Goal: Contribute content: Contribute content

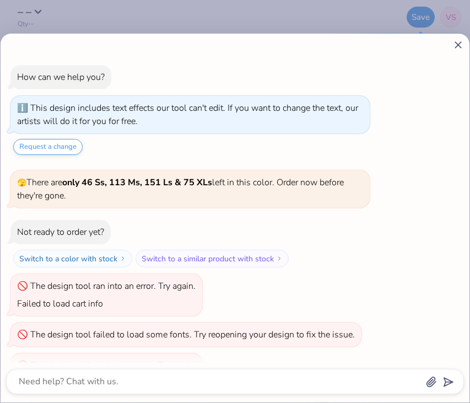
scroll to position [41, 0]
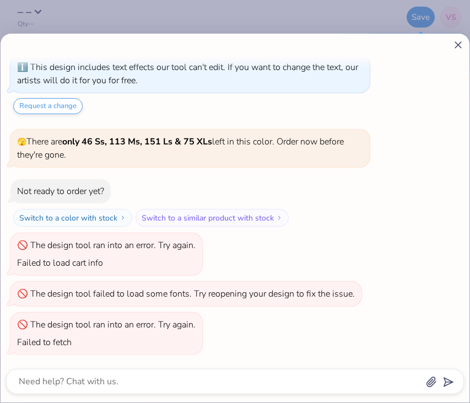
click at [458, 44] on icon at bounding box center [458, 45] width 12 height 12
type textarea "x"
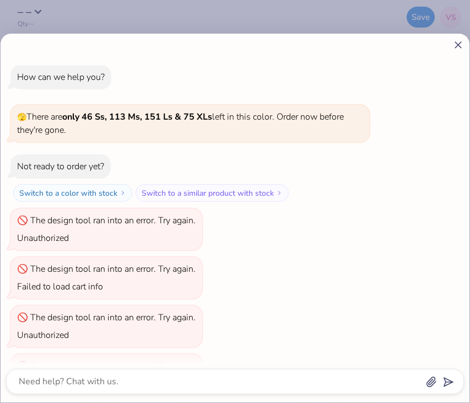
scroll to position [557, 0]
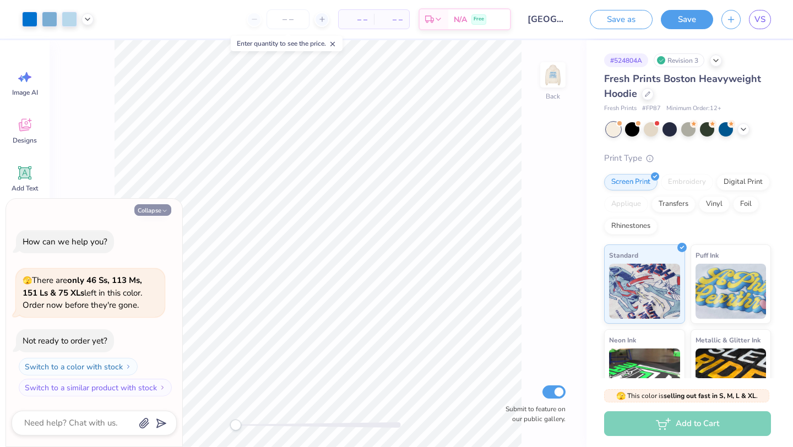
click at [157, 210] on button "Collapse" at bounding box center [152, 210] width 37 height 12
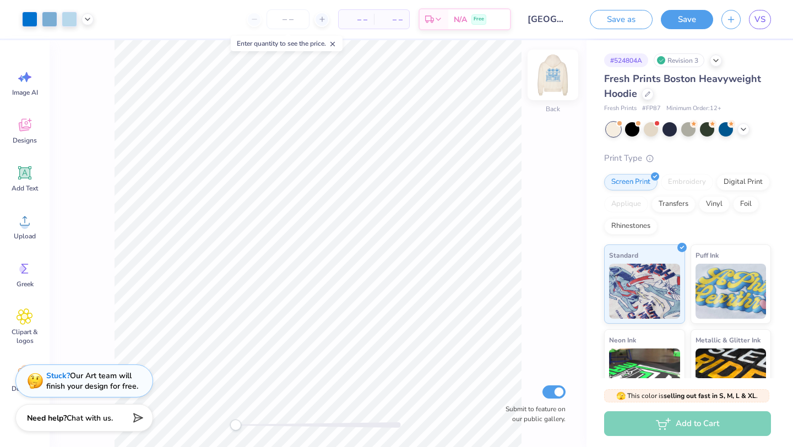
click at [554, 84] on img at bounding box center [553, 75] width 44 height 44
click at [554, 84] on img at bounding box center [553, 75] width 22 height 22
click at [554, 83] on img at bounding box center [553, 75] width 44 height 44
click at [719, 64] on div at bounding box center [716, 59] width 12 height 12
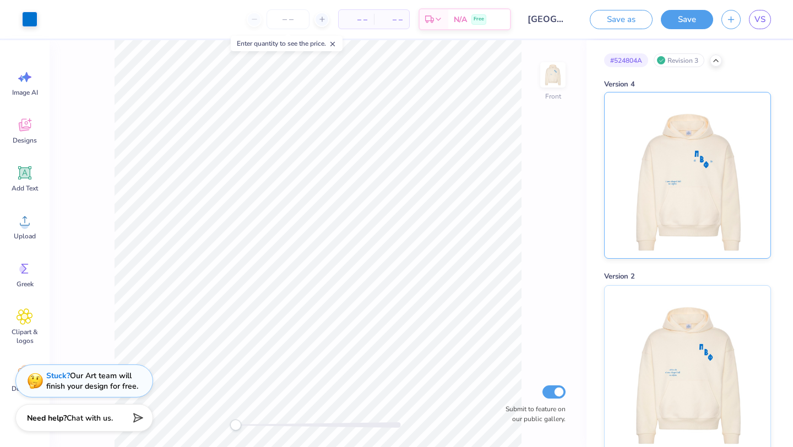
scroll to position [49, 0]
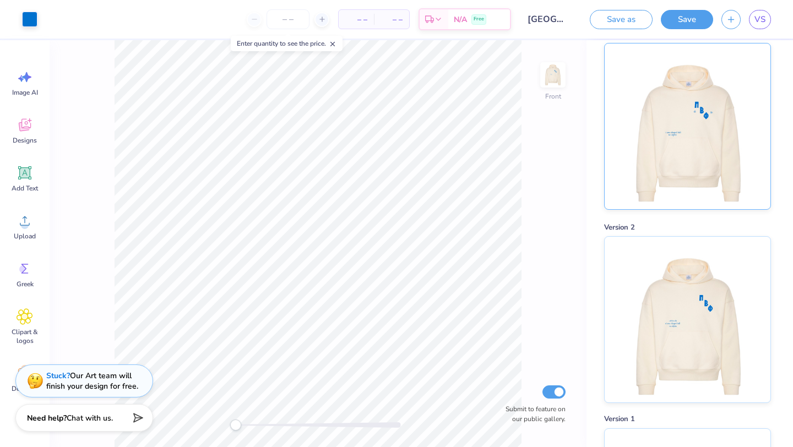
click at [704, 158] on img at bounding box center [687, 127] width 137 height 166
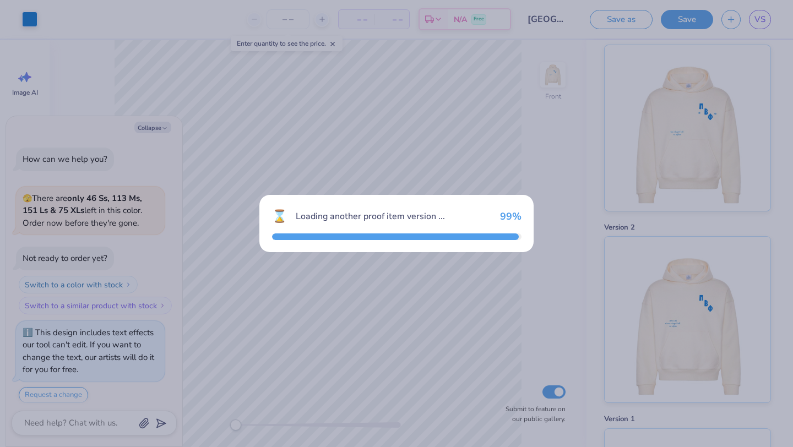
scroll to position [6, 0]
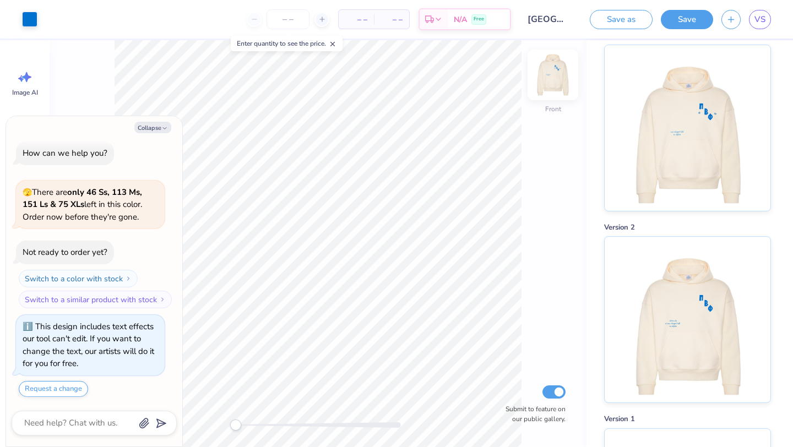
click at [555, 74] on img at bounding box center [553, 75] width 44 height 44
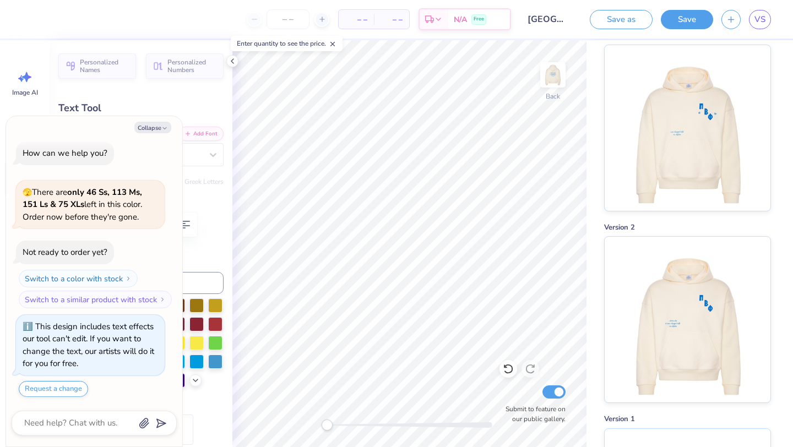
type textarea "x"
type textarea "tunc chapel hill"
type textarea "x"
type textarea "unc chapel hill"
type textarea "x"
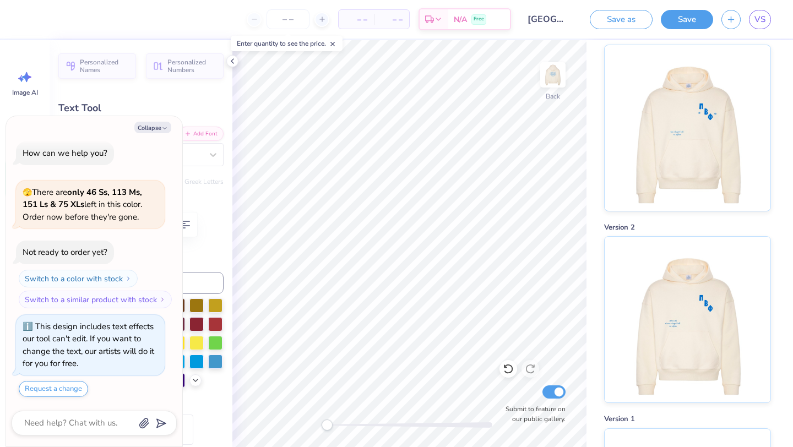
type textarea "unc chapel hill"
type textarea "x"
type input "3.75"
type input "11.23"
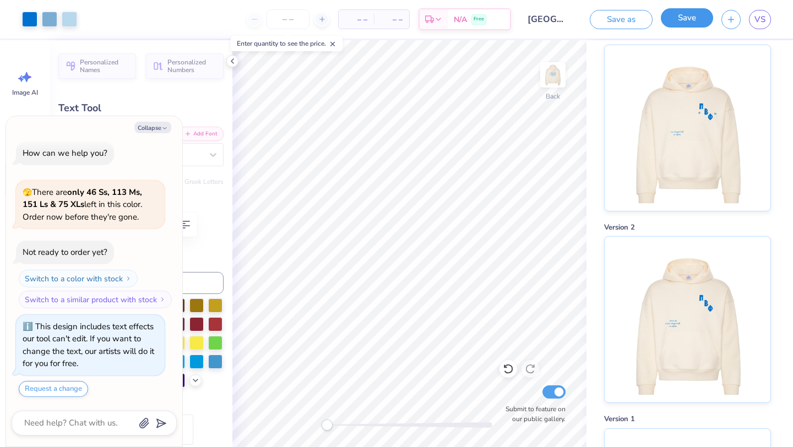
click at [691, 23] on button "Save" at bounding box center [687, 17] width 52 height 19
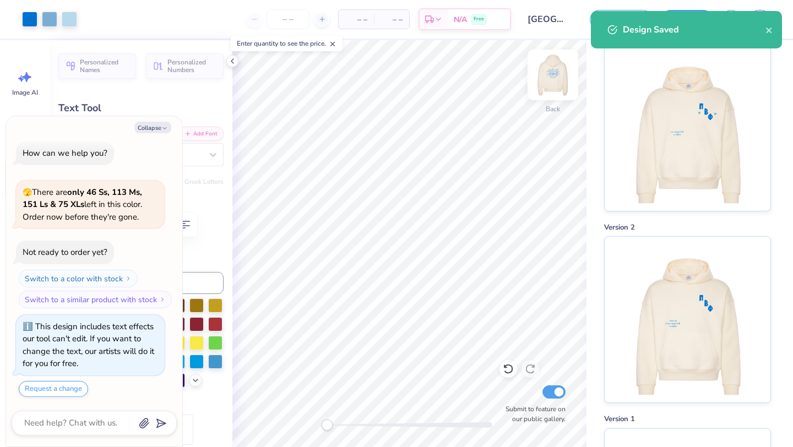
click at [550, 77] on img at bounding box center [553, 75] width 44 height 44
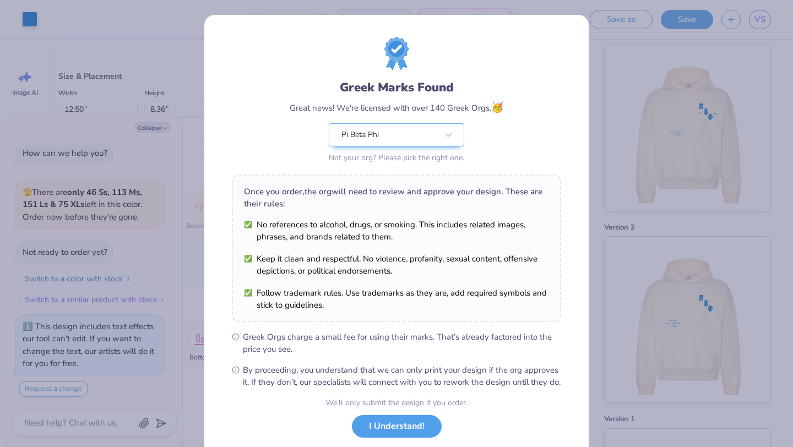
scroll to position [68, 0]
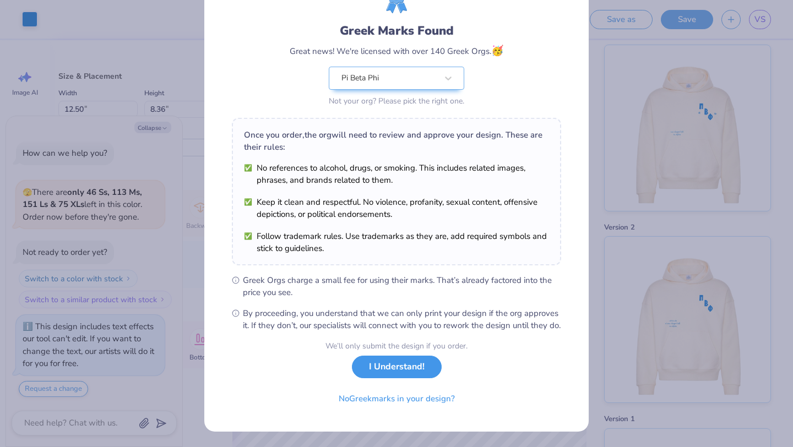
click at [423, 366] on button "I Understand!" at bounding box center [397, 367] width 90 height 23
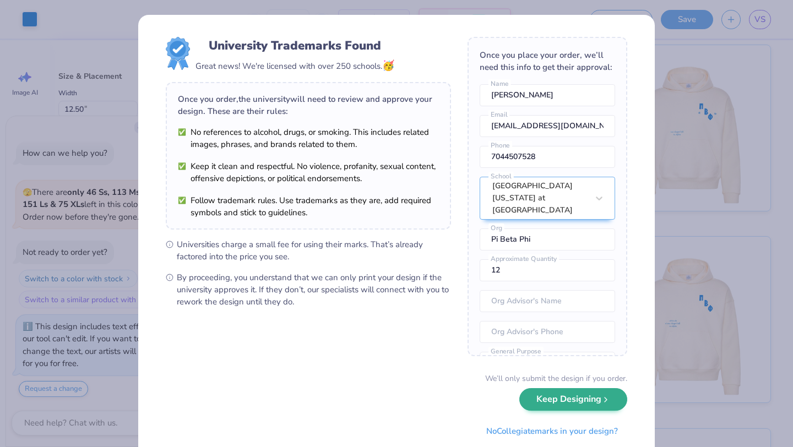
scroll to position [32, 0]
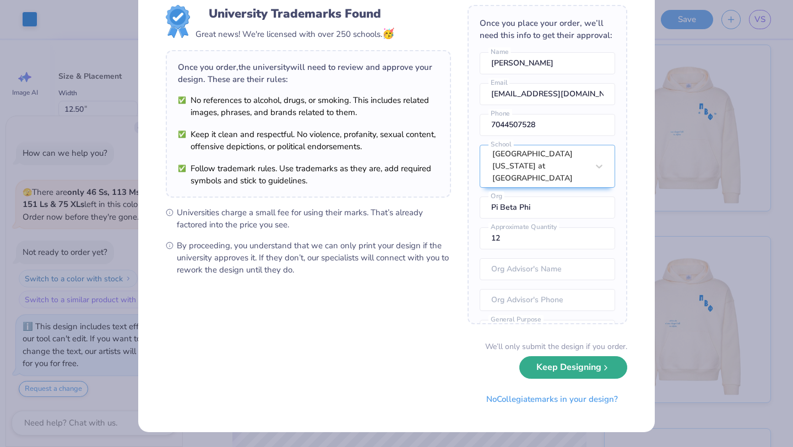
click at [582, 365] on button "Keep Designing" at bounding box center [574, 367] width 108 height 23
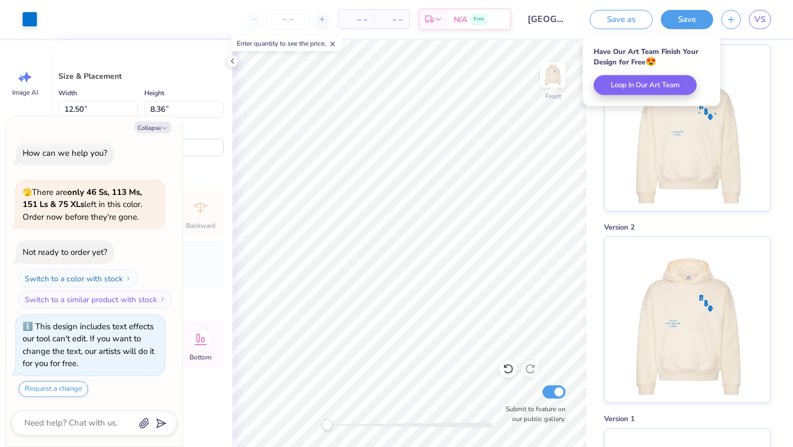
scroll to position [0, 0]
type textarea "x"
type input "14.18"
type input "9.48"
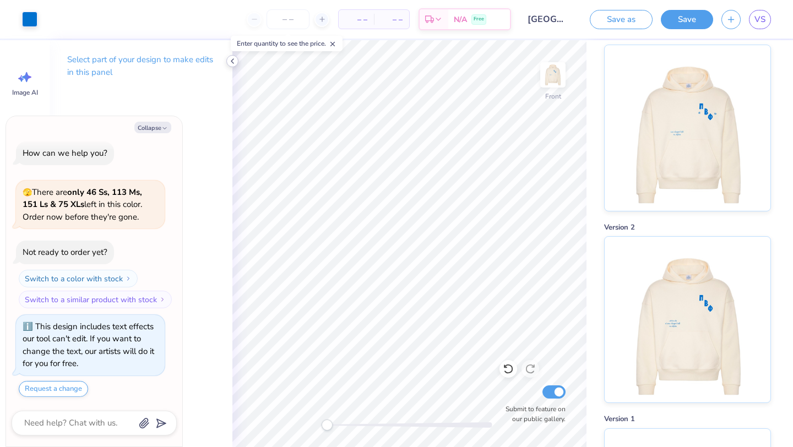
click at [228, 60] on icon at bounding box center [232, 61] width 9 height 9
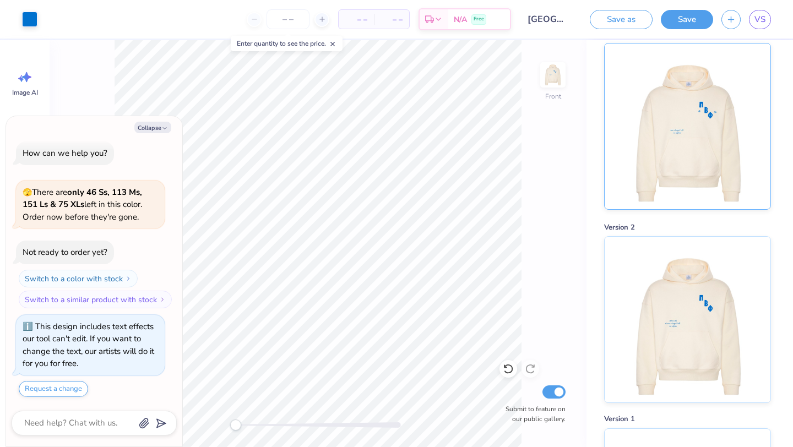
click at [681, 145] on img at bounding box center [687, 127] width 137 height 166
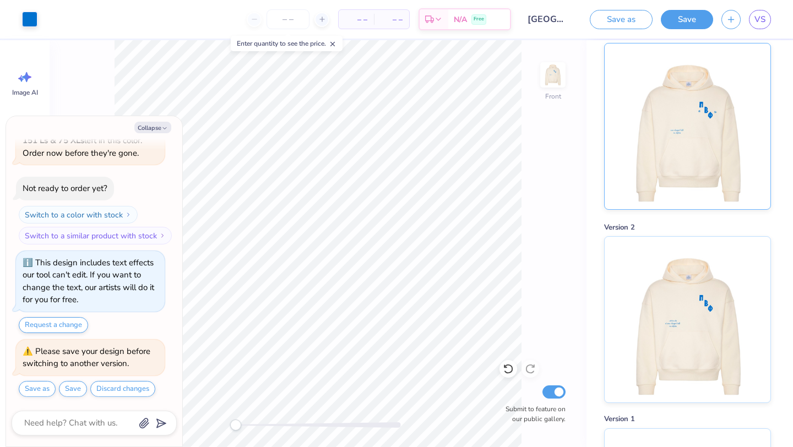
click at [652, 131] on img at bounding box center [687, 127] width 137 height 166
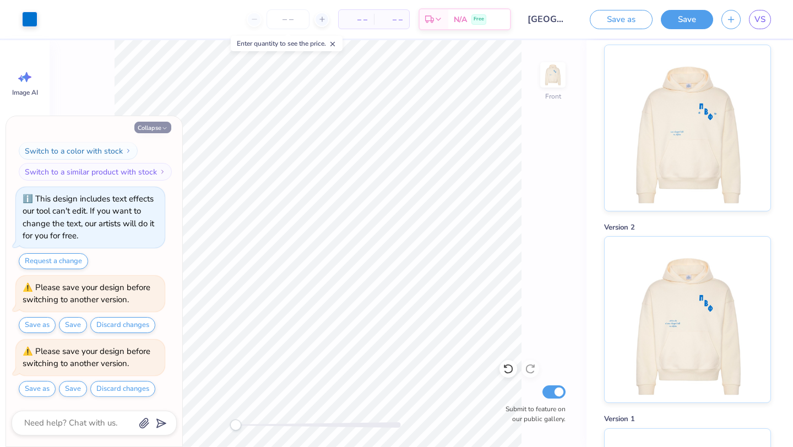
click at [159, 130] on button "Collapse" at bounding box center [152, 128] width 37 height 12
type textarea "x"
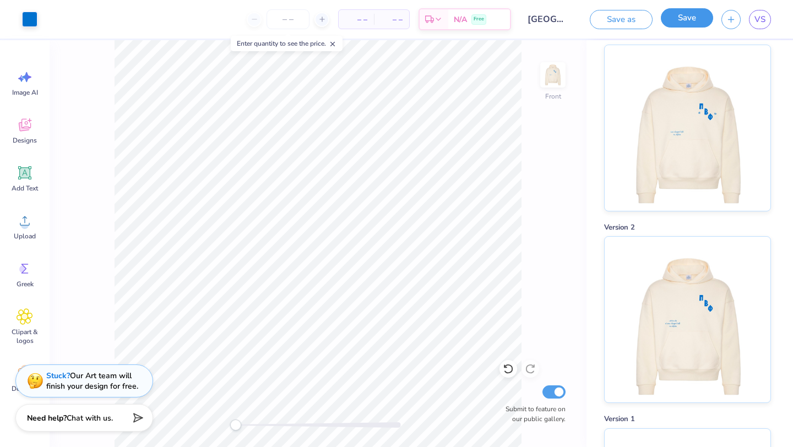
click at [687, 18] on button "Save" at bounding box center [687, 17] width 52 height 19
click at [687, 18] on div "Saving..." at bounding box center [676, 19] width 75 height 19
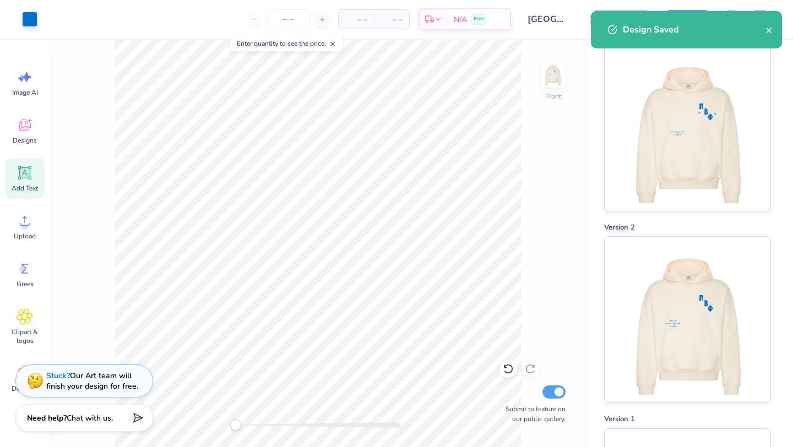
click at [24, 169] on icon at bounding box center [25, 173] width 10 height 10
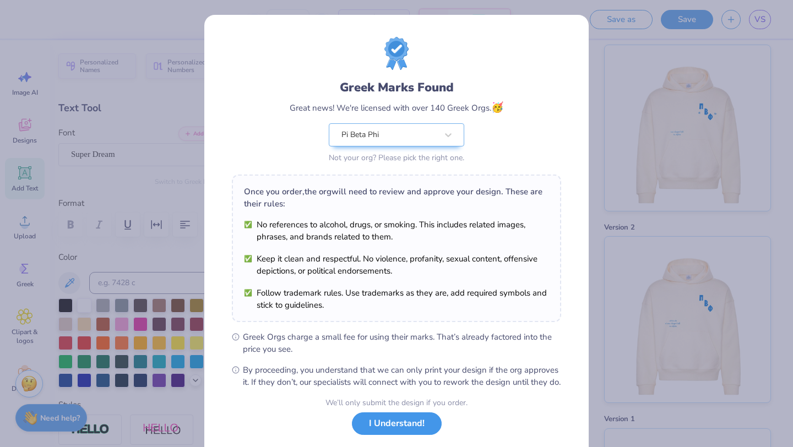
click at [388, 435] on button "I Understand!" at bounding box center [397, 424] width 90 height 23
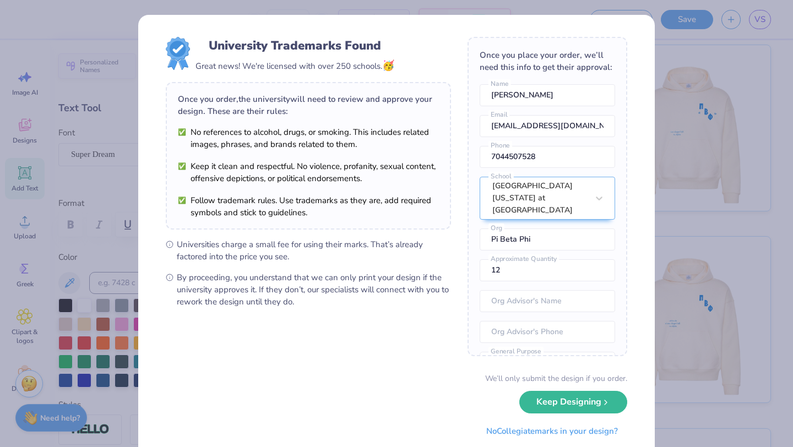
scroll to position [32, 0]
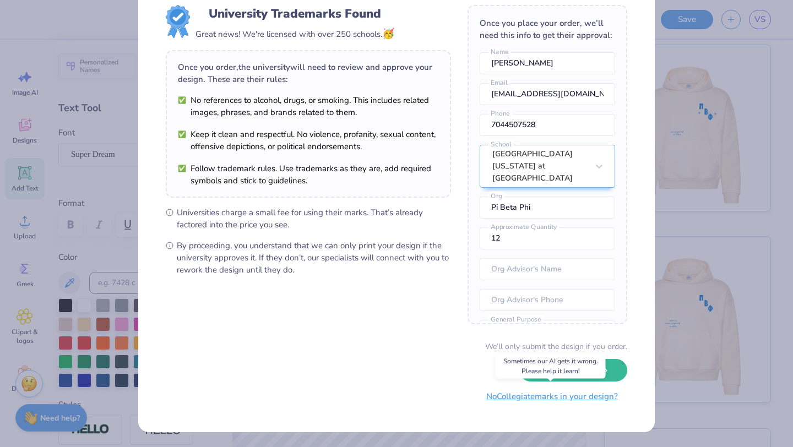
click at [565, 401] on button "No Collegiate marks in your design?" at bounding box center [552, 397] width 150 height 23
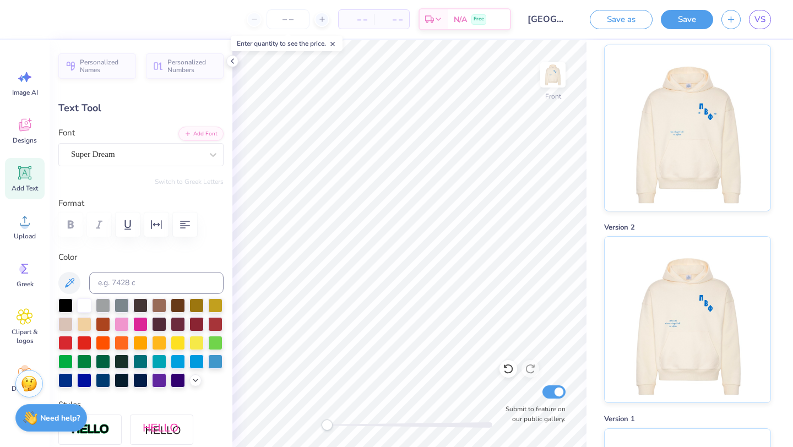
scroll to position [0, 3]
type textarea "with love, nc alpha"
type input "18.36"
type input "2.01"
type input "13.74"
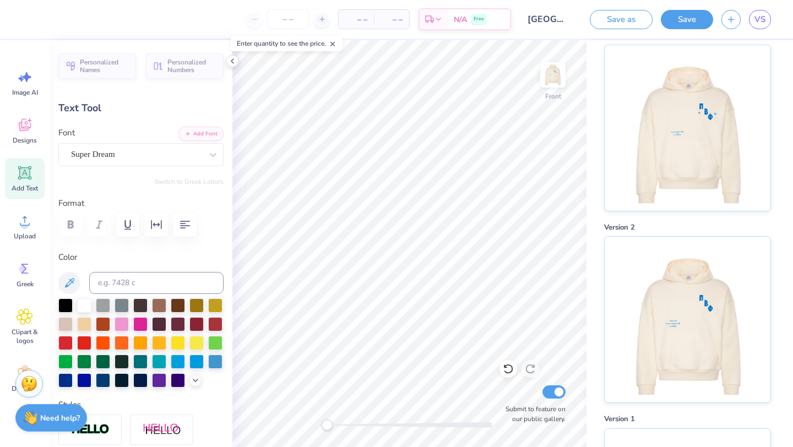
type input "11.56"
type input "1.27"
type input "14.49"
type input "8.76"
type input "0.96"
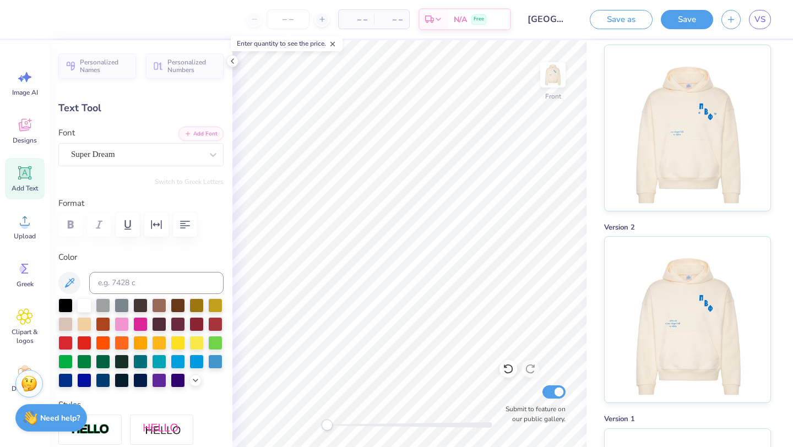
type input "17.20"
click at [671, 149] on img at bounding box center [687, 127] width 137 height 166
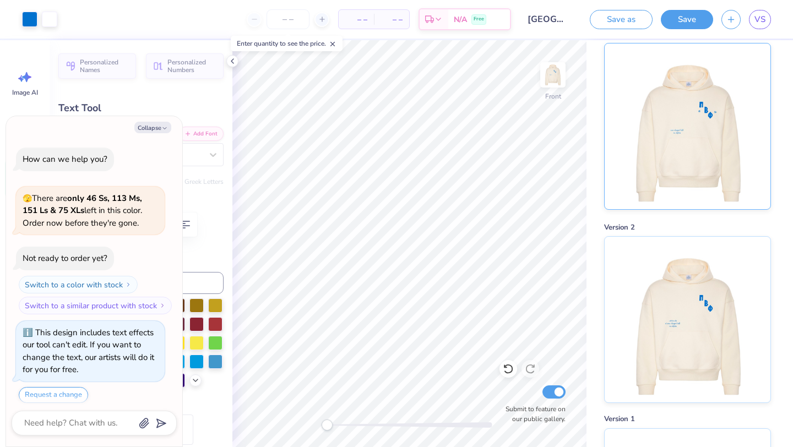
scroll to position [198, 0]
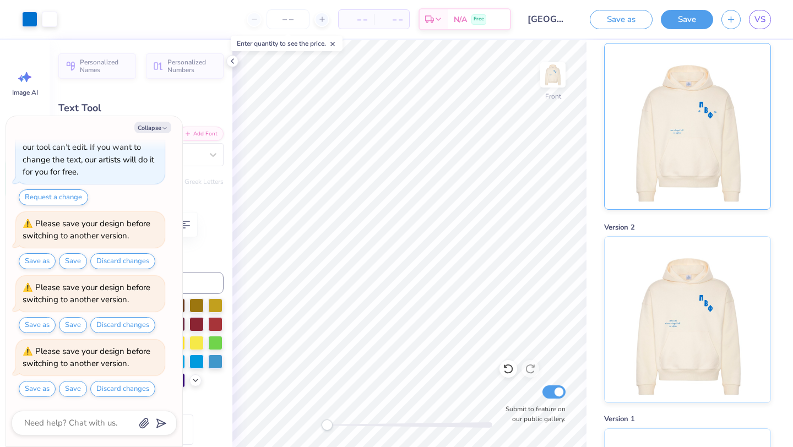
click at [685, 108] on img at bounding box center [687, 127] width 137 height 166
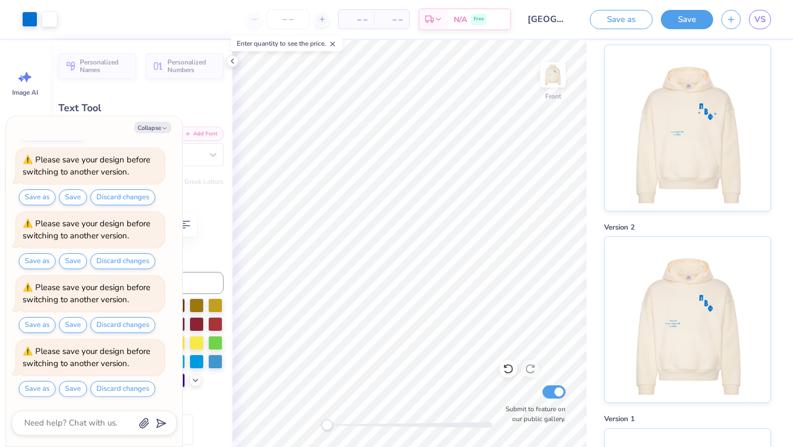
type textarea "x"
type input "16.58"
click at [154, 126] on button "Collapse" at bounding box center [152, 128] width 37 height 12
type textarea "x"
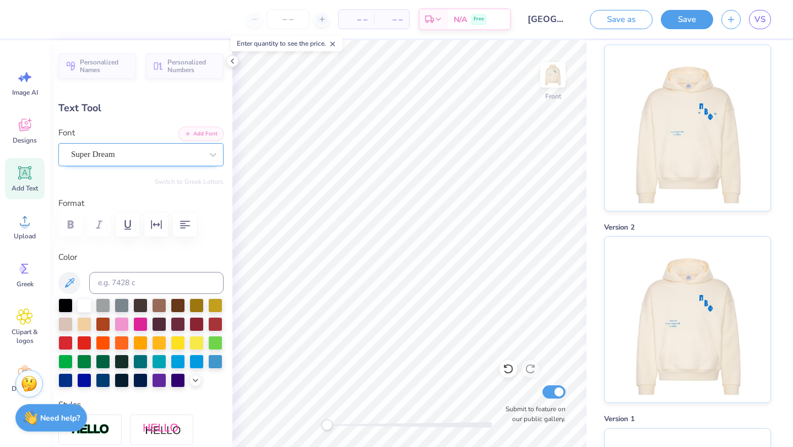
click at [175, 161] on div at bounding box center [136, 154] width 131 height 15
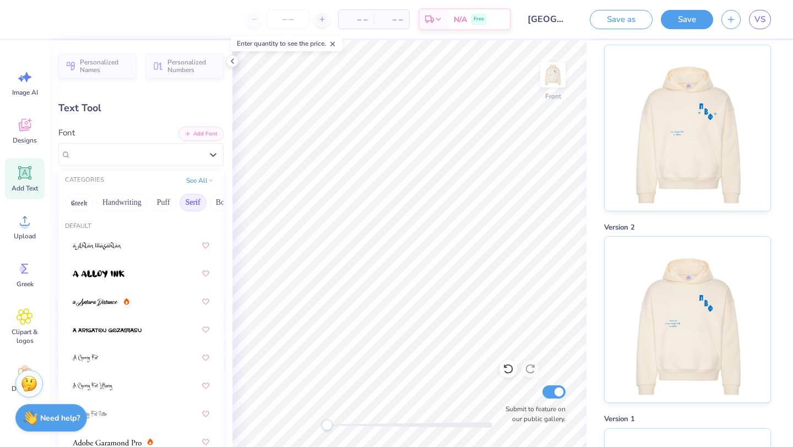
click at [193, 201] on button "Serif" at bounding box center [193, 203] width 27 height 18
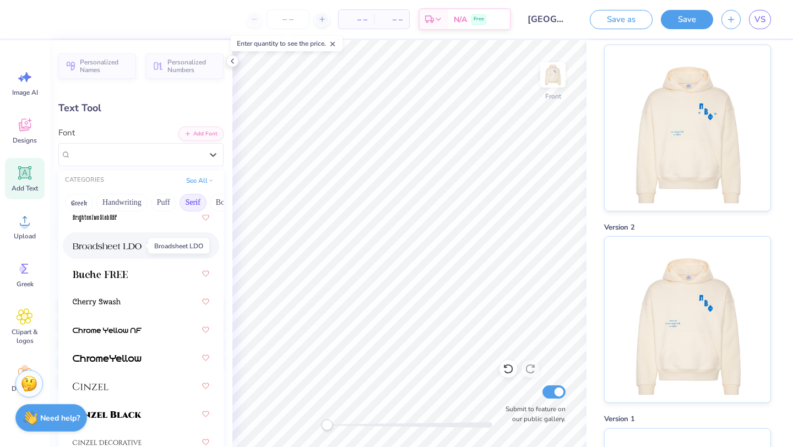
click at [134, 248] on img at bounding box center [107, 246] width 69 height 8
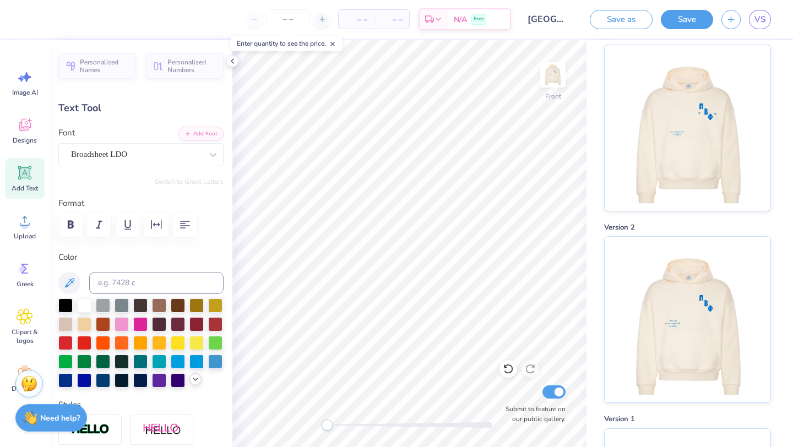
click at [197, 380] on icon at bounding box center [195, 379] width 9 height 9
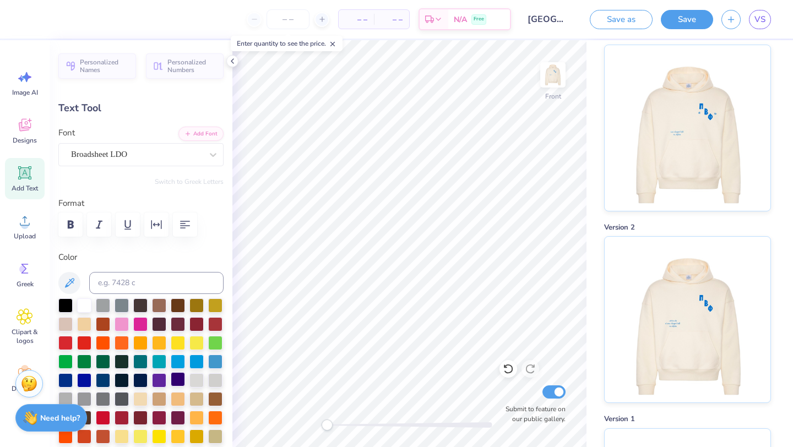
scroll to position [127, 0]
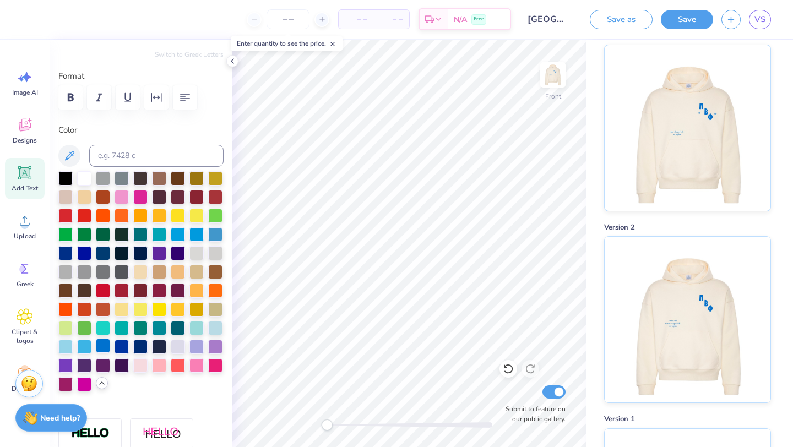
click at [103, 343] on div at bounding box center [103, 346] width 14 height 14
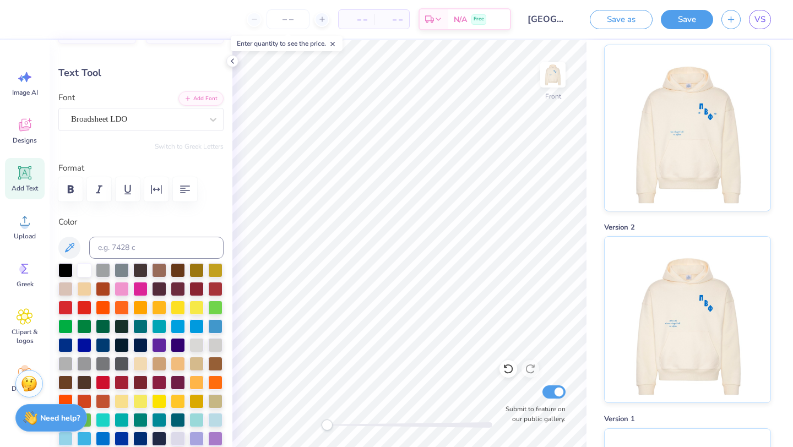
scroll to position [36, 0]
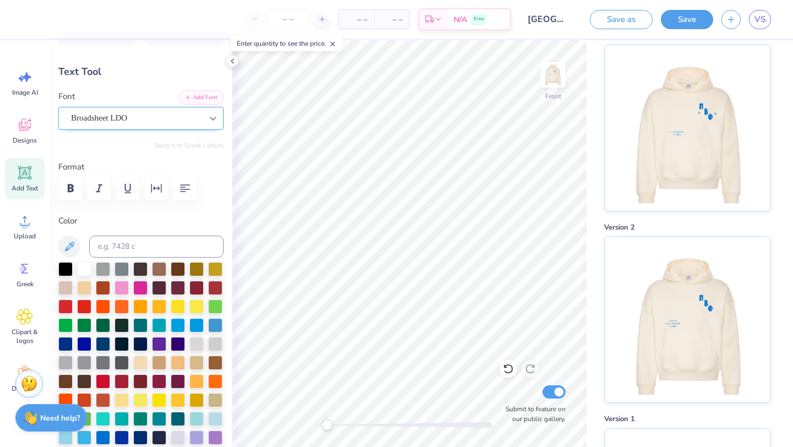
click at [219, 115] on div at bounding box center [213, 119] width 20 height 20
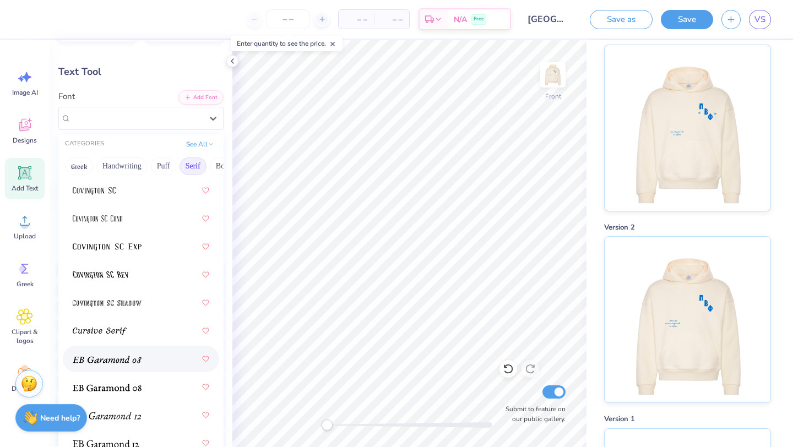
scroll to position [863, 0]
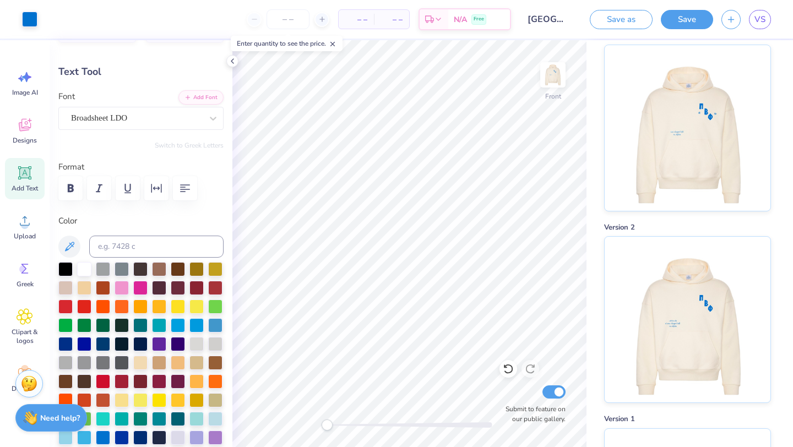
type input "9.29"
type input "16.59"
click at [688, 20] on button "Save" at bounding box center [687, 17] width 52 height 19
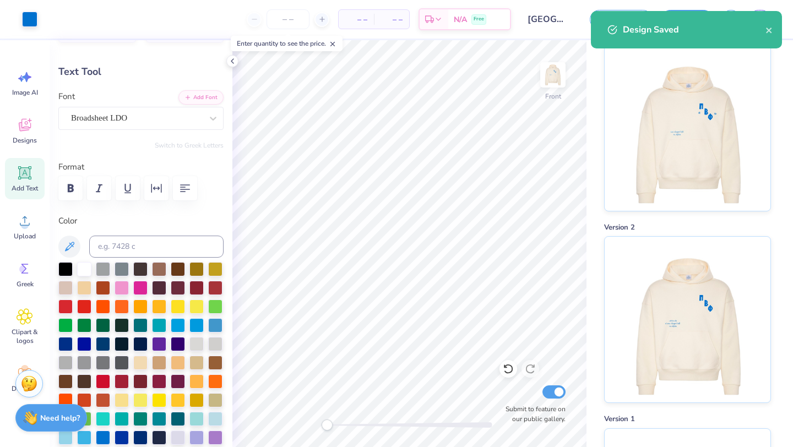
click at [764, 30] on div "Design Saved" at bounding box center [694, 29] width 143 height 13
click at [769, 30] on icon "close" at bounding box center [769, 31] width 6 height 6
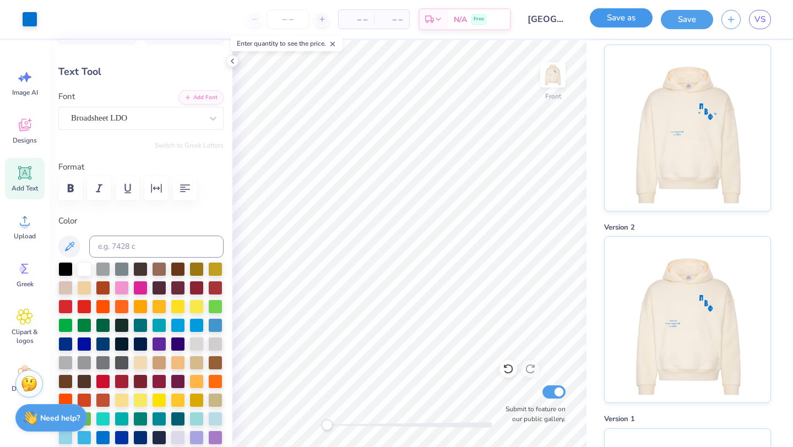
click at [631, 20] on button "Save as" at bounding box center [621, 17] width 63 height 19
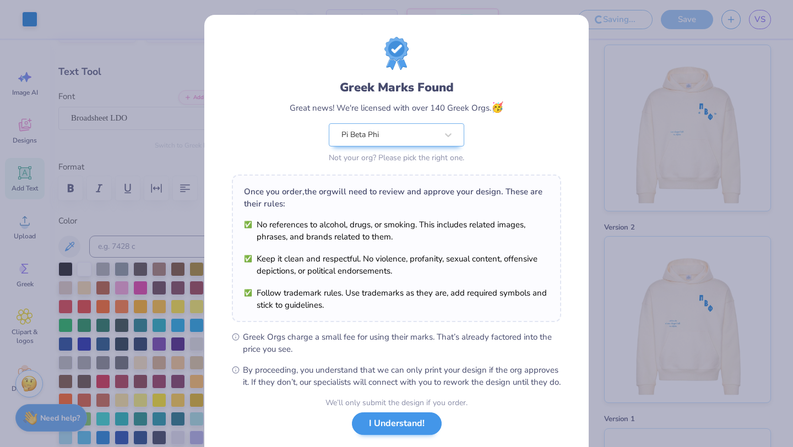
scroll to position [68, 0]
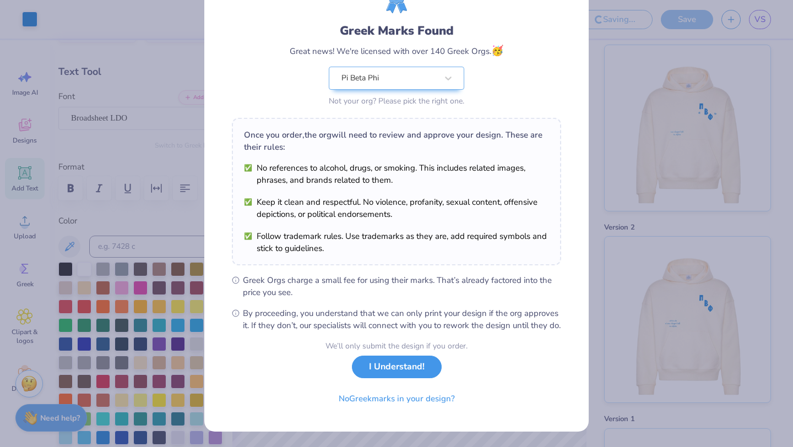
click at [404, 370] on button "I Understand!" at bounding box center [397, 367] width 90 height 23
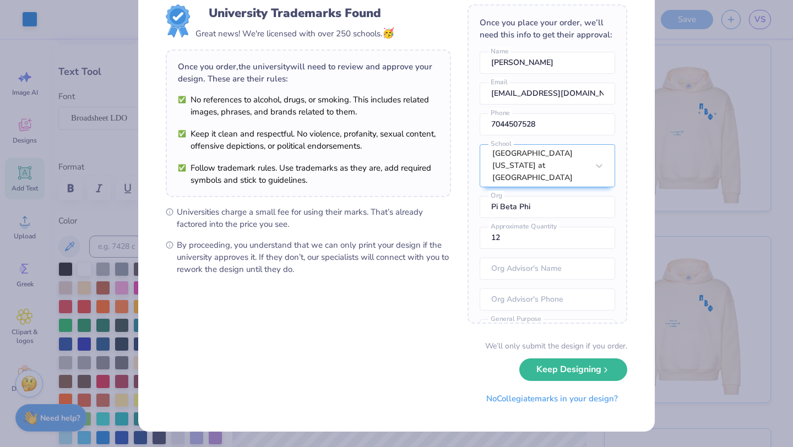
scroll to position [0, 0]
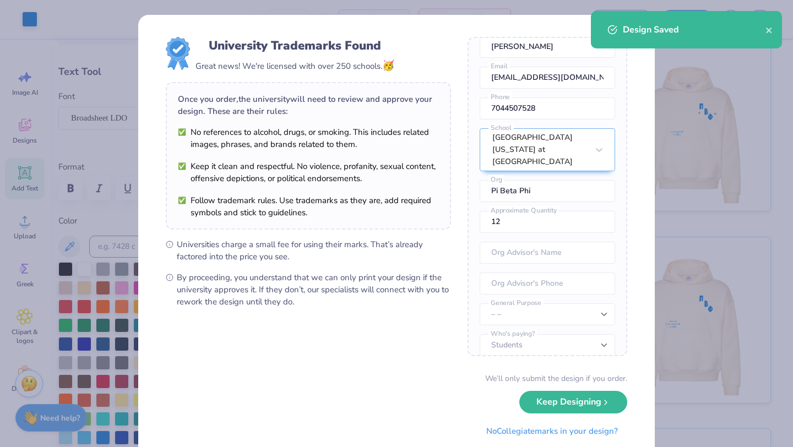
scroll to position [32, 0]
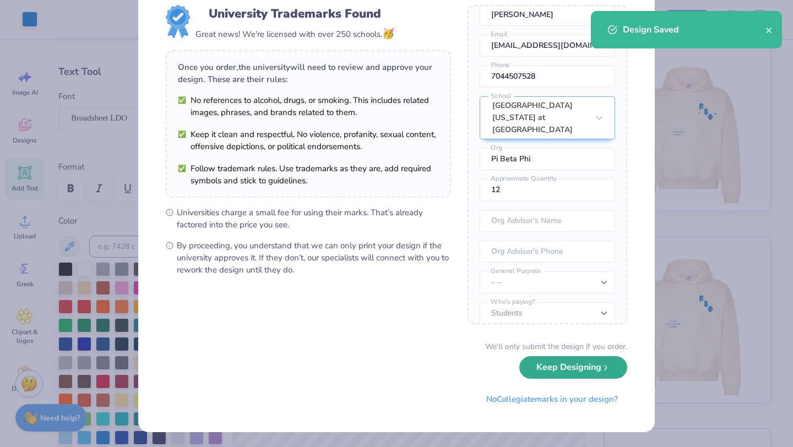
click at [560, 366] on button "Keep Designing" at bounding box center [574, 367] width 108 height 23
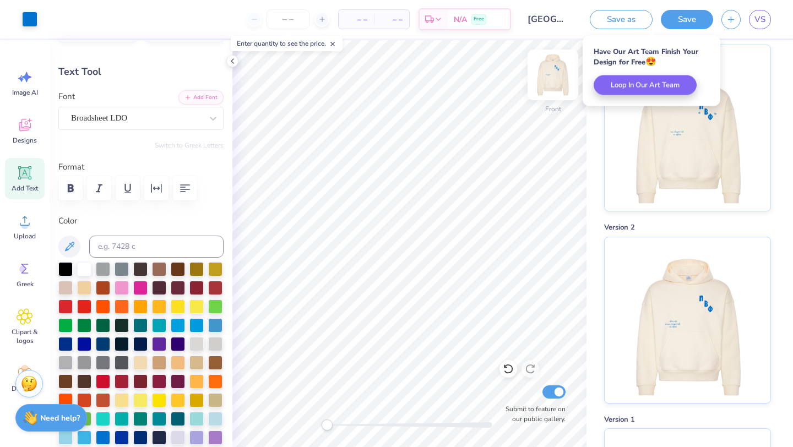
click at [557, 71] on img at bounding box center [553, 75] width 44 height 44
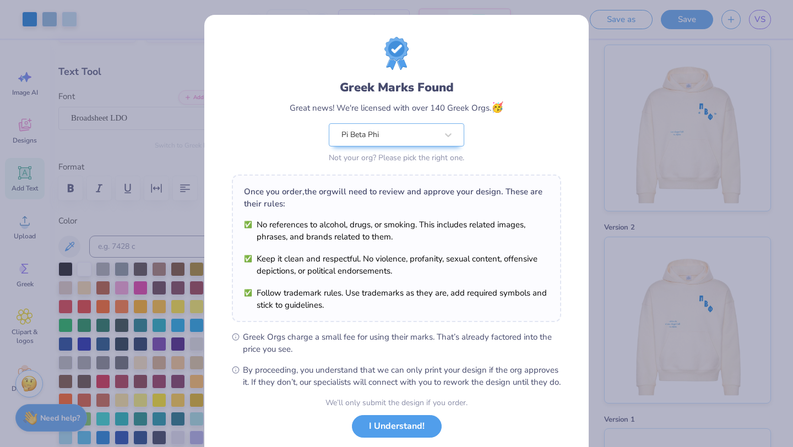
scroll to position [68, 0]
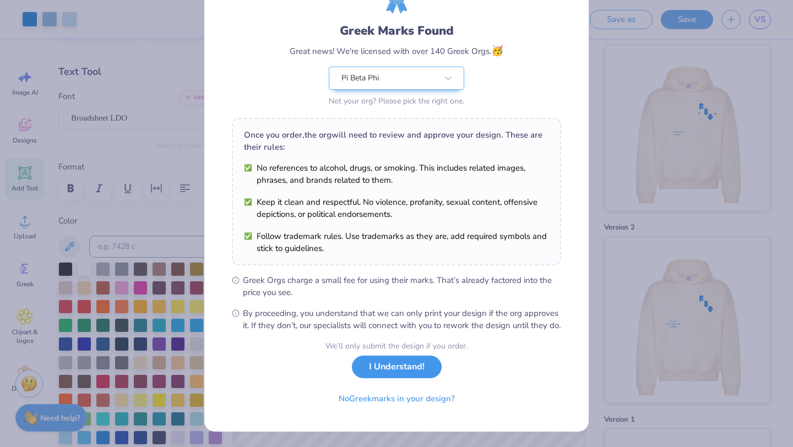
click at [417, 371] on button "I Understand!" at bounding box center [397, 367] width 90 height 23
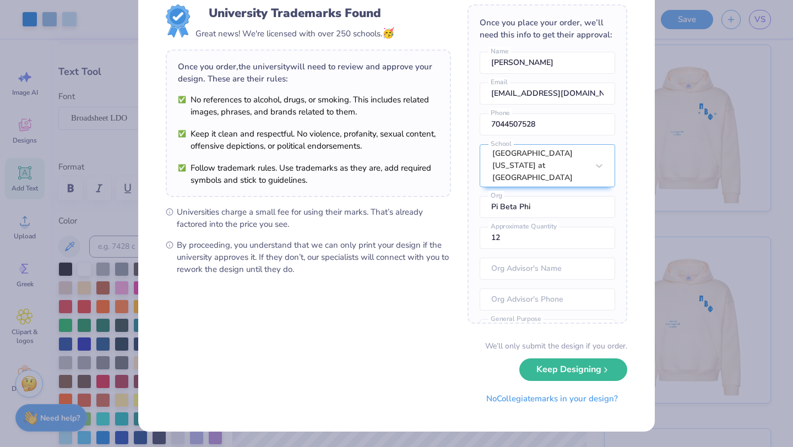
scroll to position [0, 0]
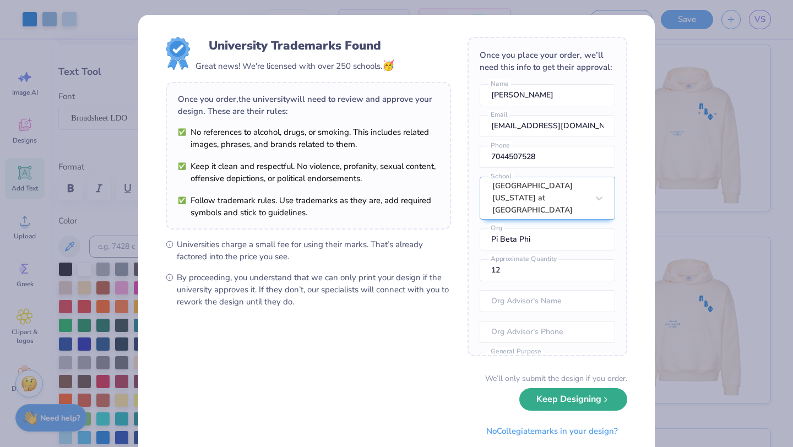
click at [546, 396] on button "Keep Designing" at bounding box center [574, 399] width 108 height 23
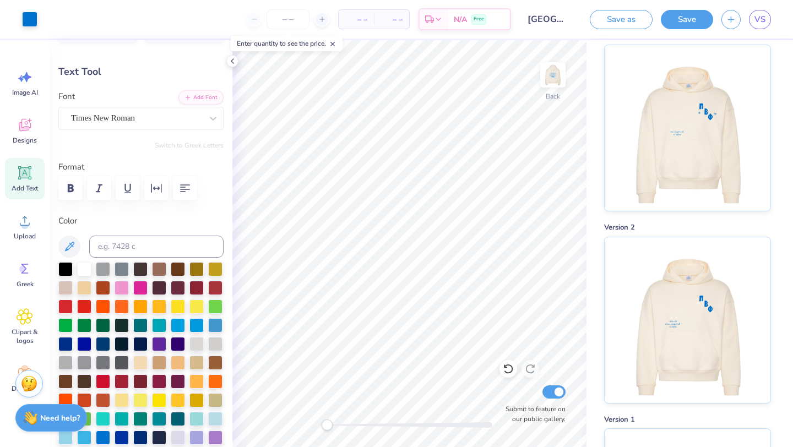
type input "3.75"
type input "0.60"
type input "10.86"
type input "2.15"
type input "11.47"
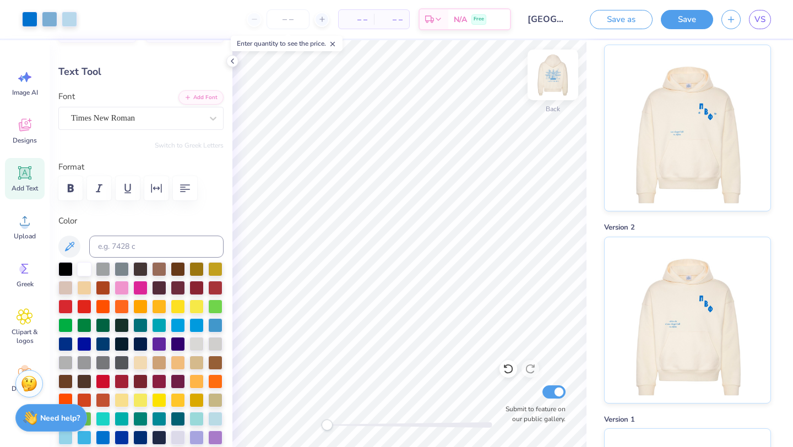
click at [555, 75] on img at bounding box center [553, 75] width 44 height 44
type input "9.29"
type input "0.96"
type input "16.95"
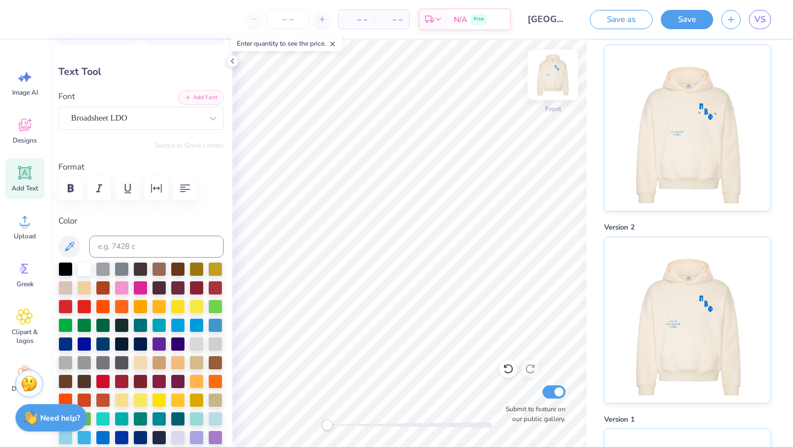
type textarea "with love, pi beta phi"
click at [687, 10] on button "Save" at bounding box center [687, 19] width 52 height 19
click at [685, 26] on div "Save" at bounding box center [687, 19] width 52 height 19
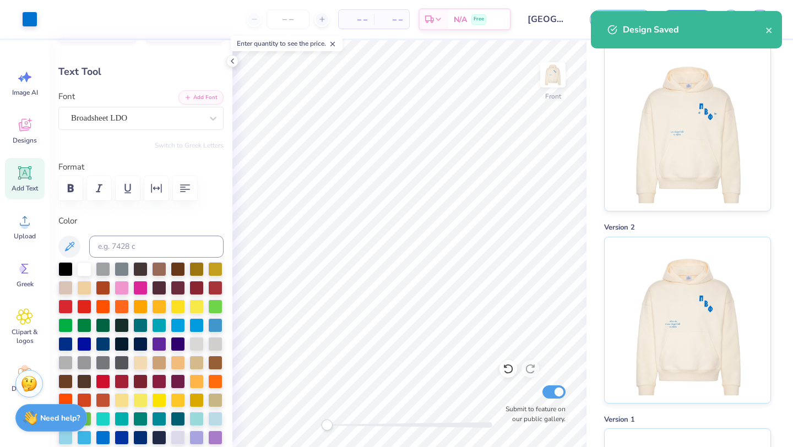
click at [792, 116] on div "# 524804A Revision 5 Version 4 Version 3 Version 2 Version 1 Original" at bounding box center [690, 293] width 207 height 988
